Goal: Information Seeking & Learning: Find specific fact

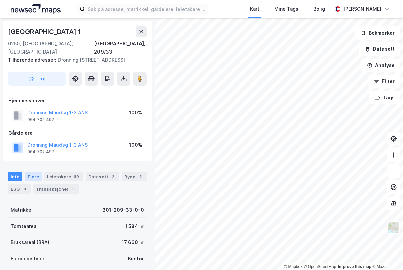
click at [30, 175] on div "Eiere" at bounding box center [33, 176] width 17 height 9
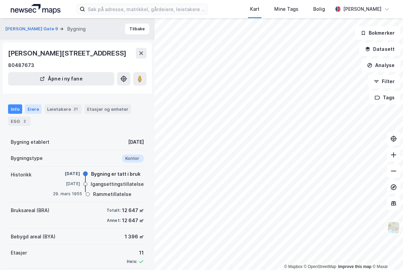
click at [29, 110] on div "Eiere" at bounding box center [33, 108] width 17 height 9
